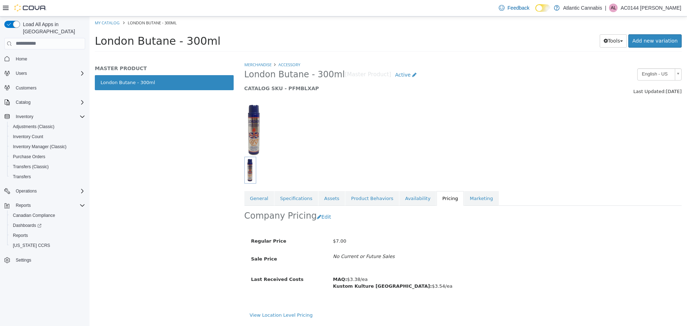
drag, startPoint x: 636, startPoint y: 3, endPoint x: 640, endPoint y: 3, distance: 4.4
click at [637, 3] on div "Feedback Dark Mode Atlantic Cannabis | AL AC0144 [PERSON_NAME]" at bounding box center [588, 8] width 185 height 14
click at [640, 13] on div "Feedback Dark Mode Atlantic Cannabis | AL AC0144 [PERSON_NAME]" at bounding box center [588, 8] width 185 height 14
click at [627, 5] on p "AC0144 [PERSON_NAME]" at bounding box center [651, 8] width 61 height 9
click at [635, 71] on span "Sign Out" at bounding box center [635, 69] width 19 height 7
